Goal: Task Accomplishment & Management: Use online tool/utility

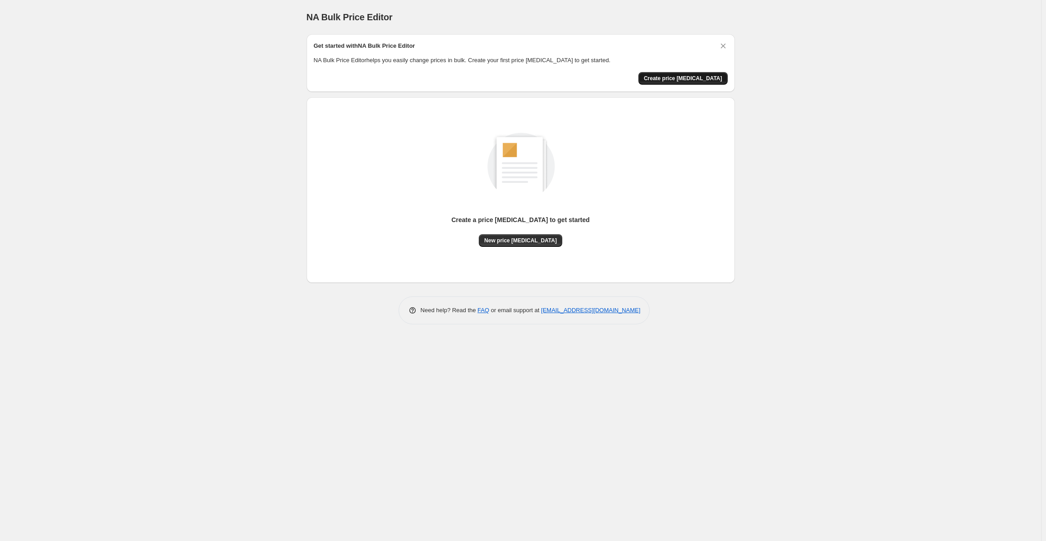
click at [694, 78] on span "Create price [MEDICAL_DATA]" at bounding box center [683, 78] width 78 height 7
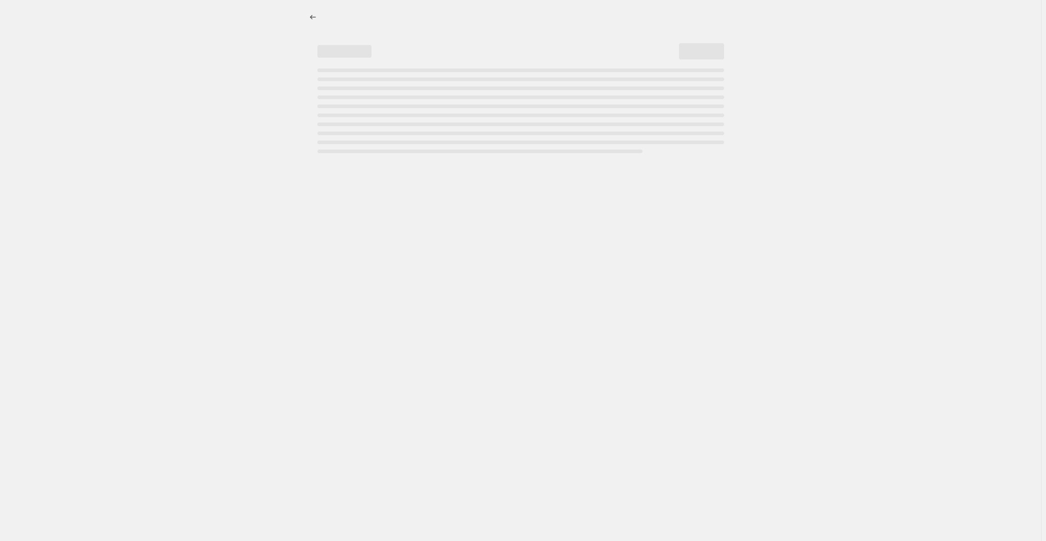
select select "percentage"
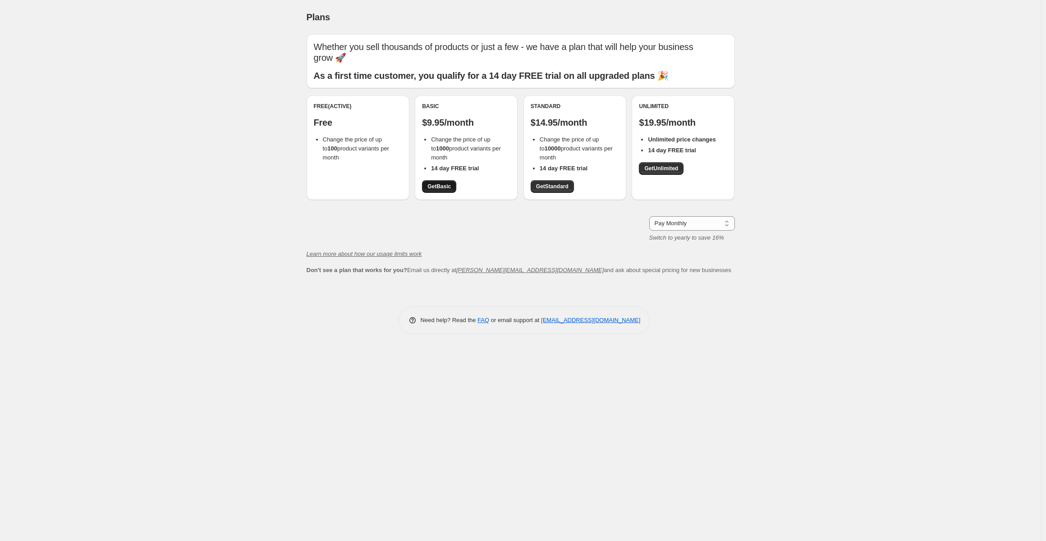
click at [440, 184] on span "Get Basic" at bounding box center [438, 186] width 23 height 7
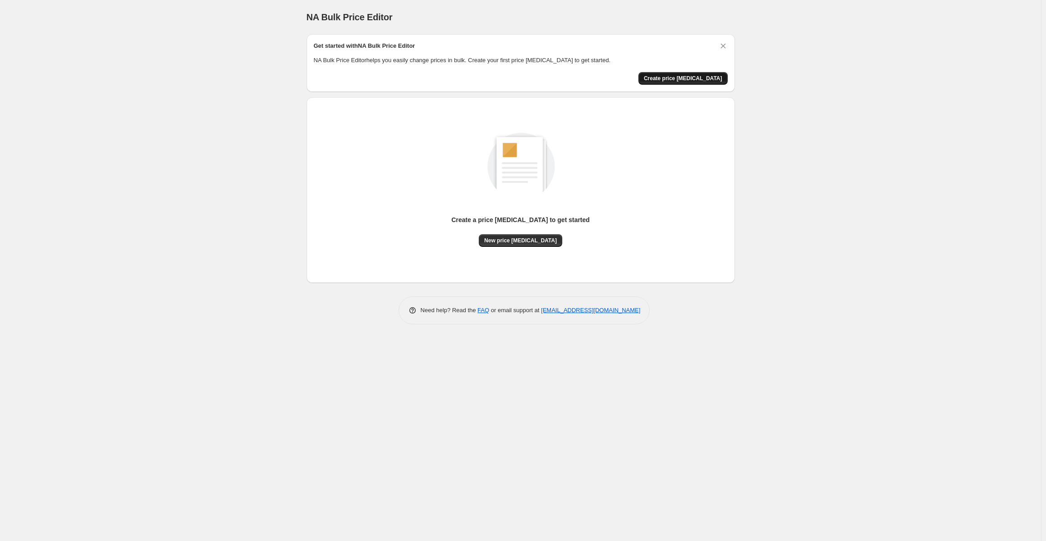
click at [691, 76] on span "Create price [MEDICAL_DATA]" at bounding box center [683, 78] width 78 height 7
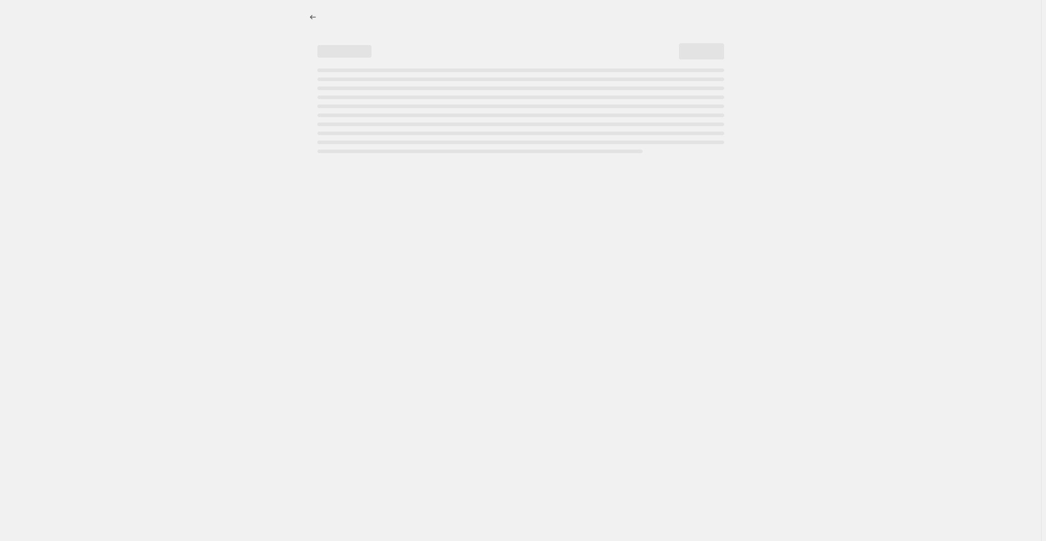
select select "percentage"
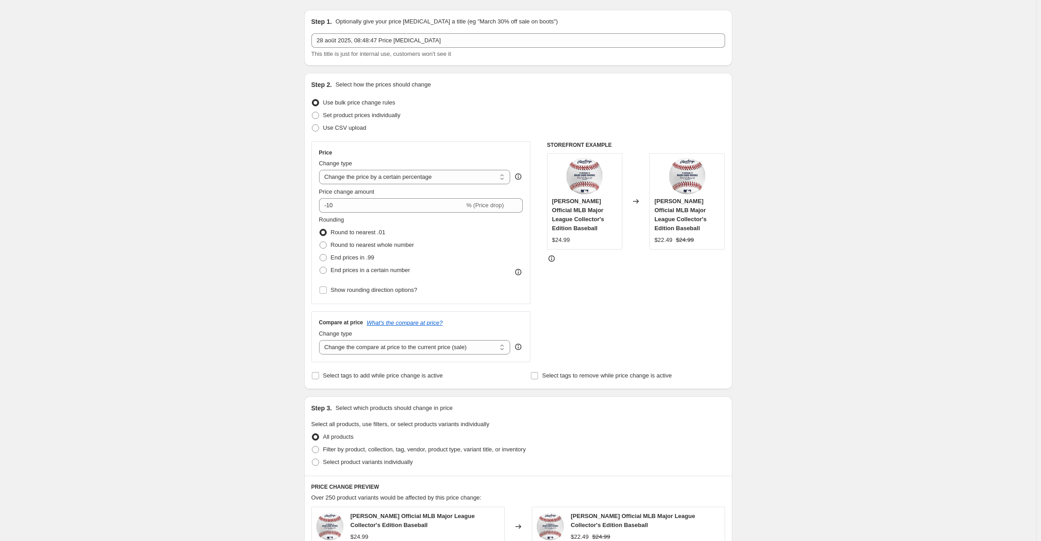
scroll to position [45, 0]
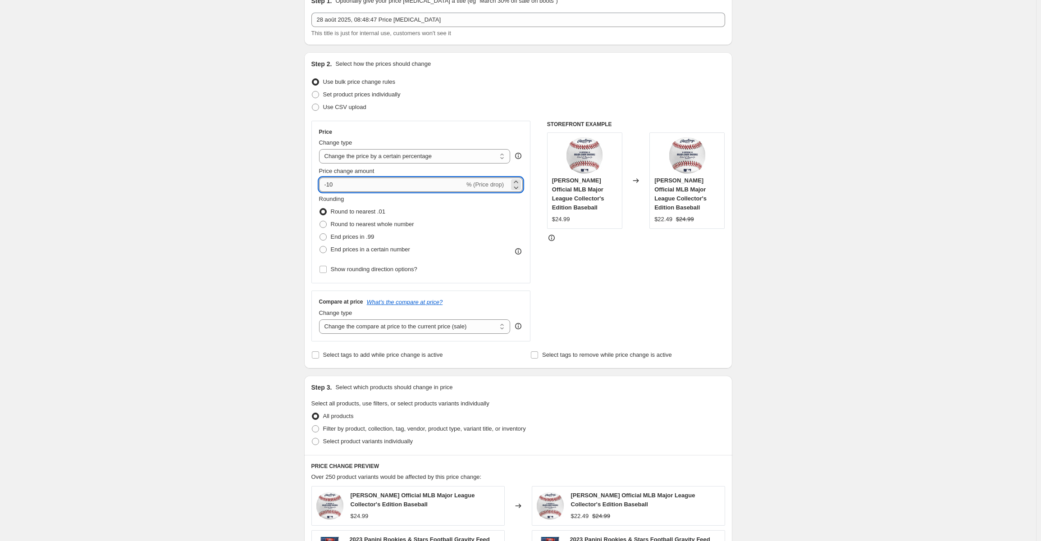
drag, startPoint x: 340, startPoint y: 184, endPoint x: 330, endPoint y: 185, distance: 10.0
click at [330, 185] on input "-10" at bounding box center [392, 185] width 146 height 14
click at [1024, 188] on div "Create new price change job. This page is ready Create new price change job Dra…" at bounding box center [518, 408] width 1036 height 907
drag, startPoint x: 350, startPoint y: 187, endPoint x: 331, endPoint y: 186, distance: 18.9
click at [331, 186] on input "-80" at bounding box center [392, 185] width 146 height 14
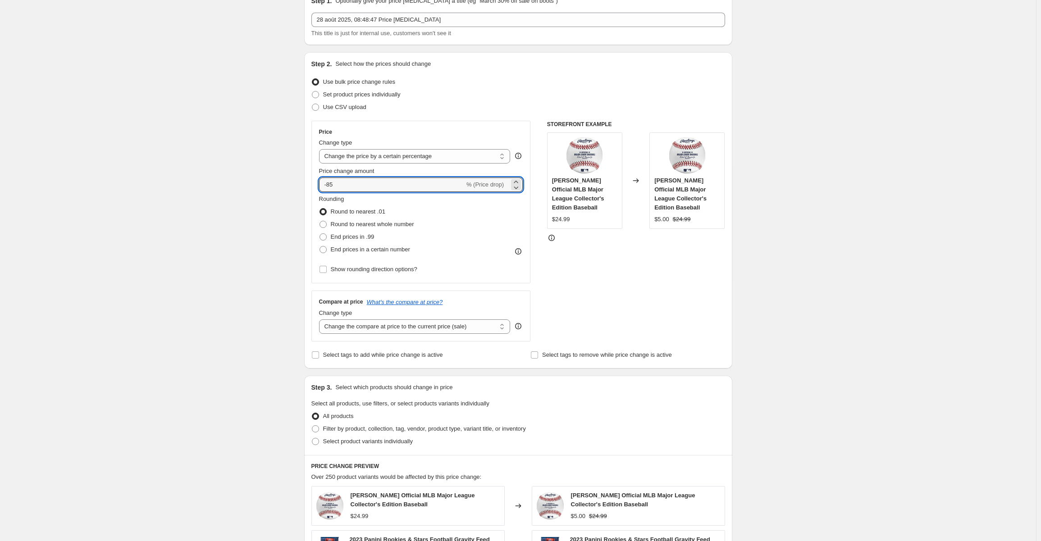
type input "-85"
click at [800, 218] on div "Create new price change job. This page is ready Create new price change job Dra…" at bounding box center [518, 408] width 1036 height 907
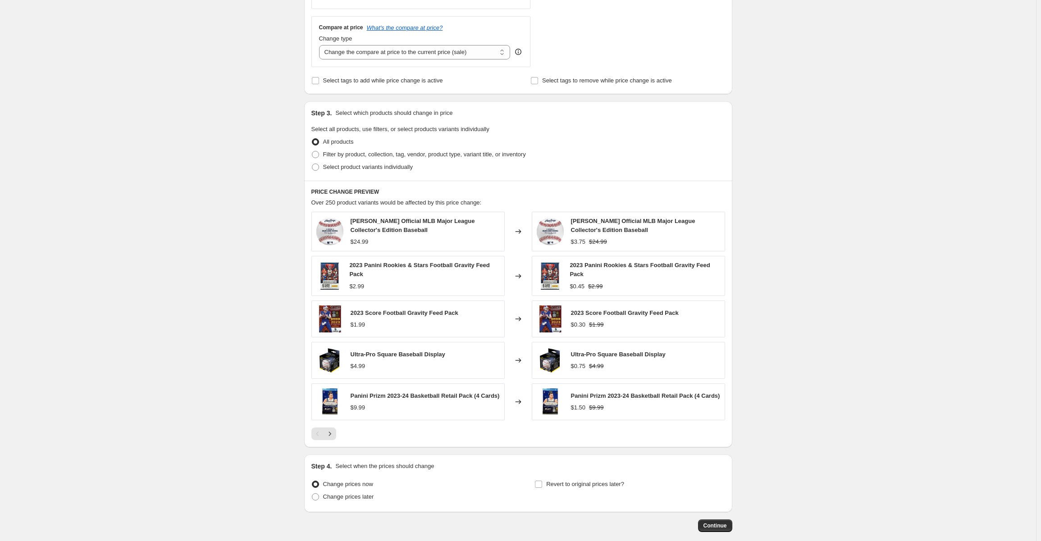
scroll to position [363, 0]
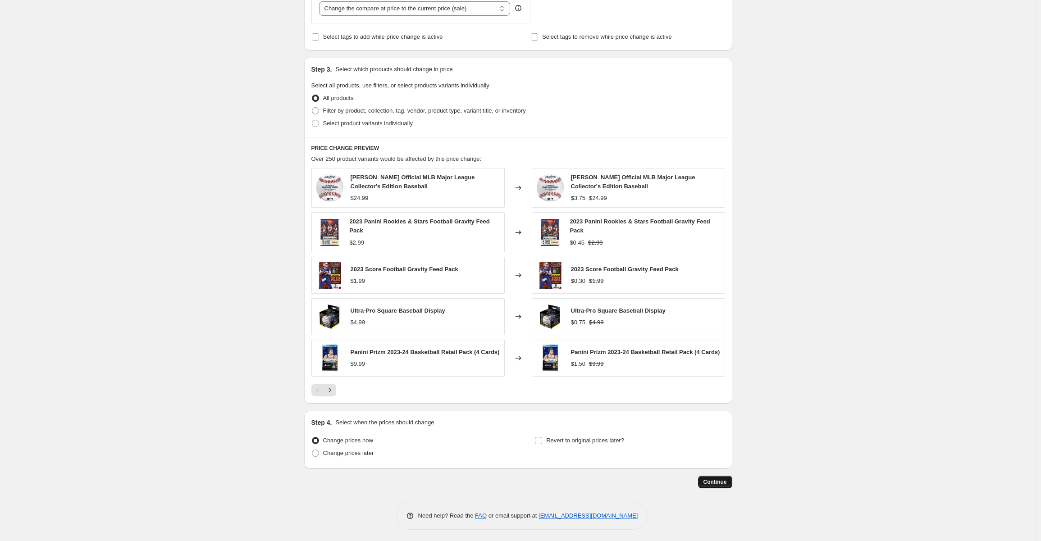
click at [714, 477] on button "Continue" at bounding box center [715, 482] width 34 height 13
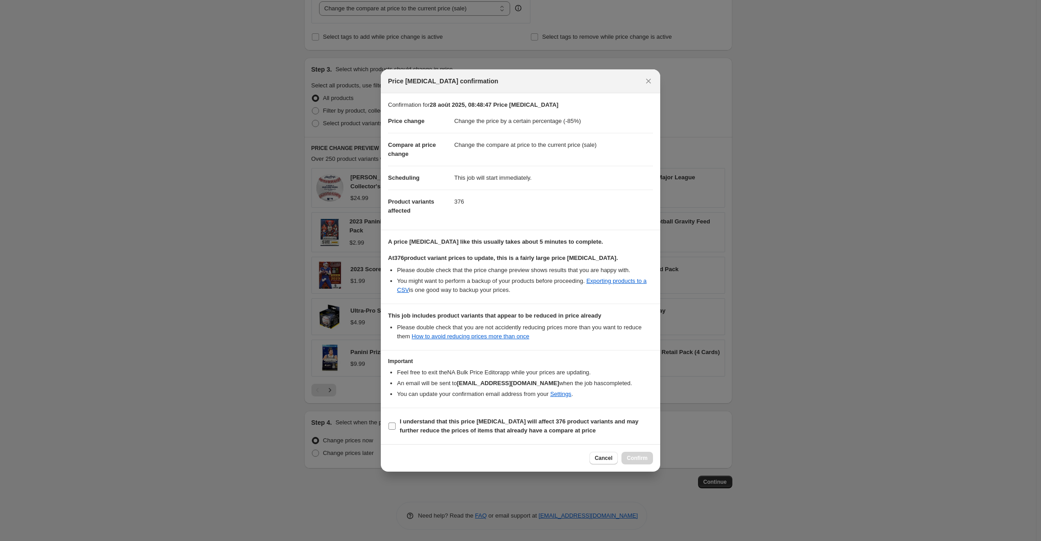
click at [391, 427] on input "I understand that this price change job will affect 376 product variants and ma…" at bounding box center [392, 426] width 7 height 7
checkbox input "true"
click at [630, 461] on button "Confirm" at bounding box center [638, 458] width 32 height 13
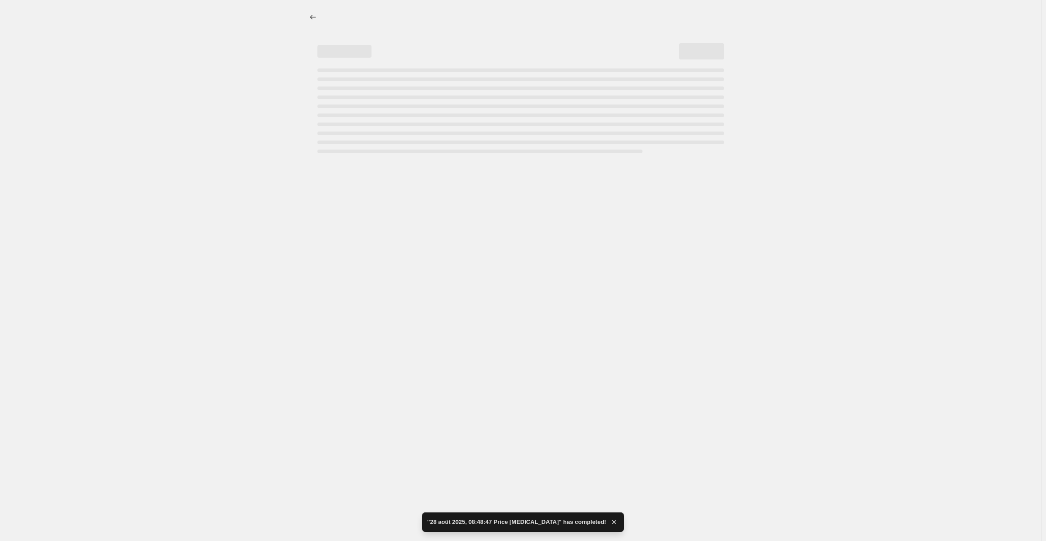
select select "percentage"
